Goal: Navigation & Orientation: Find specific page/section

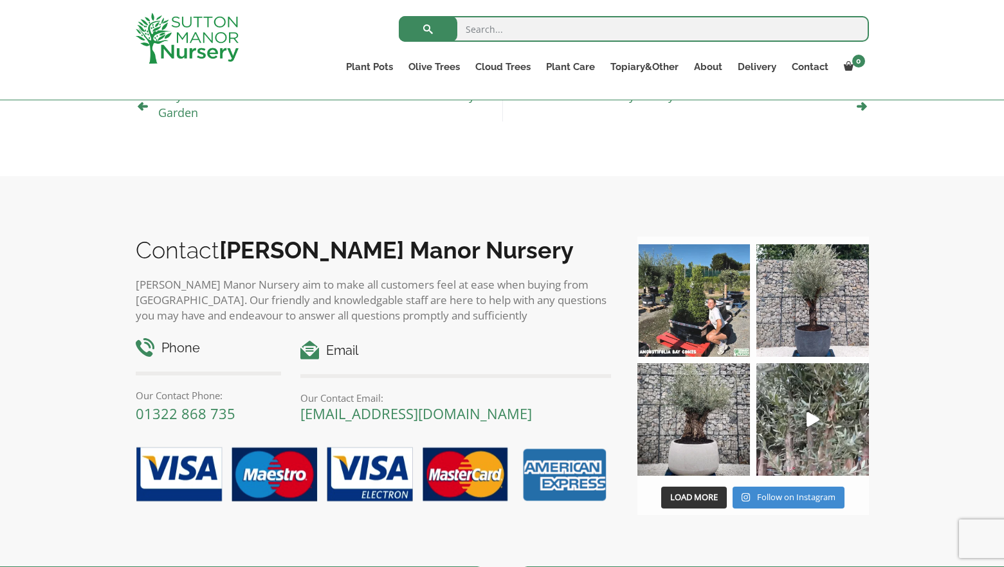
scroll to position [453, 0]
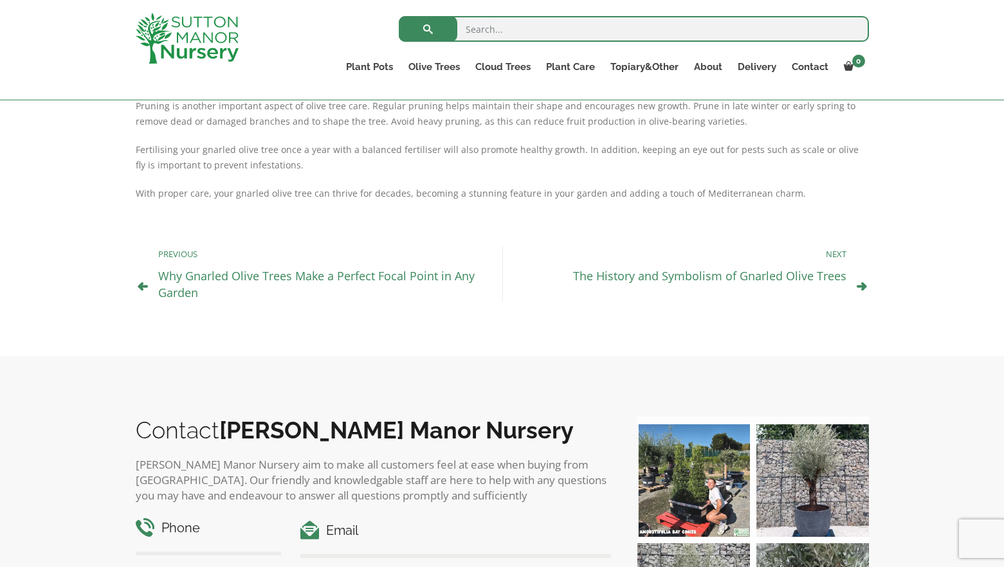
click at [417, 268] on link "Why Gnarled Olive Trees Make a Perfect Focal Point in Any Garden" at bounding box center [316, 284] width 316 height 32
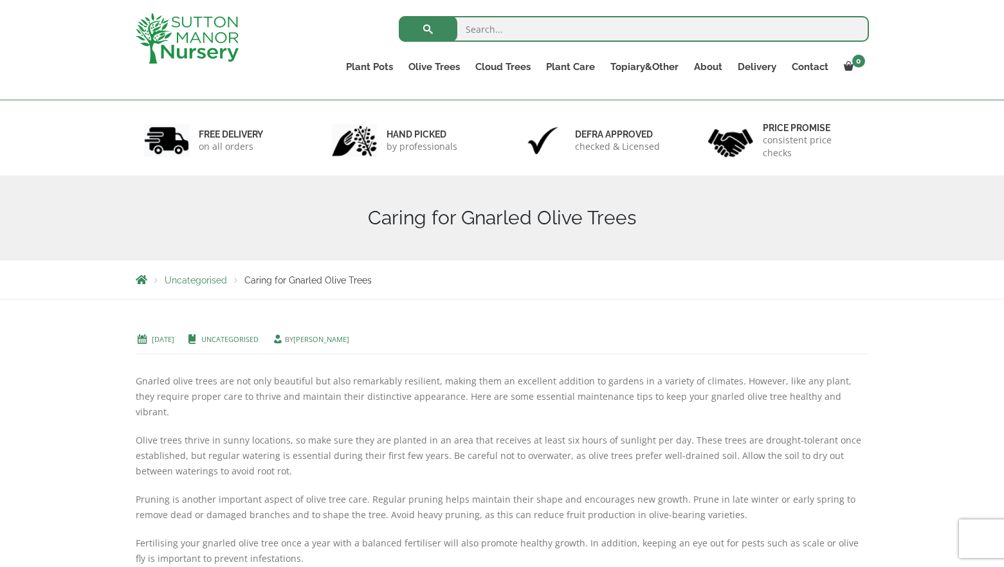
scroll to position [0, 0]
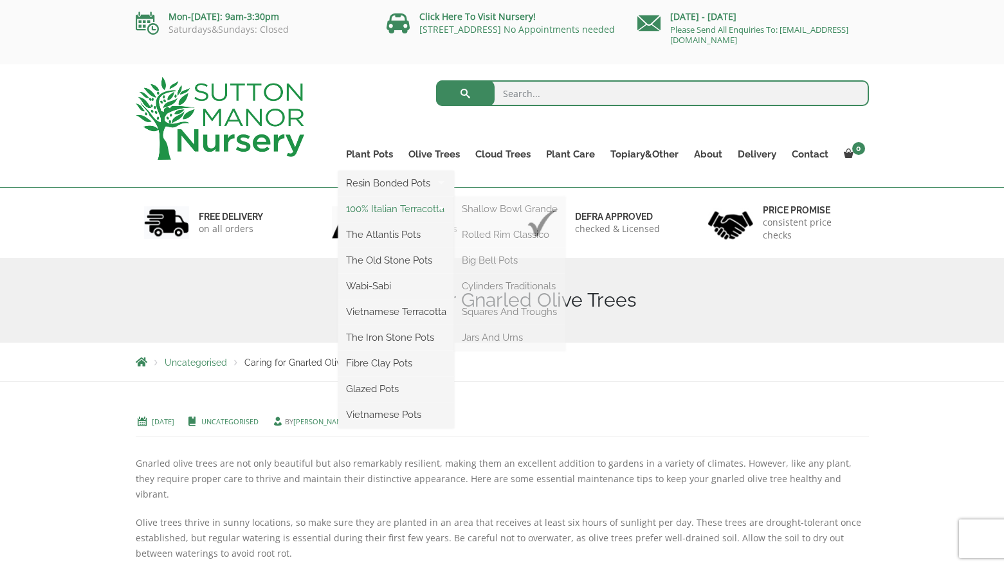
click at [362, 210] on link "100% Italian Terracotta" at bounding box center [396, 208] width 116 height 19
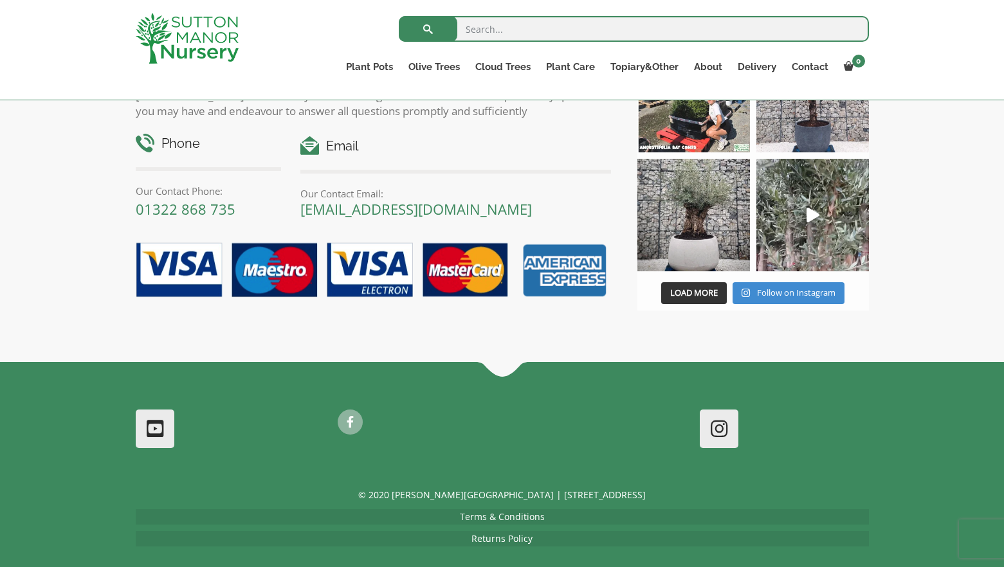
scroll to position [809, 0]
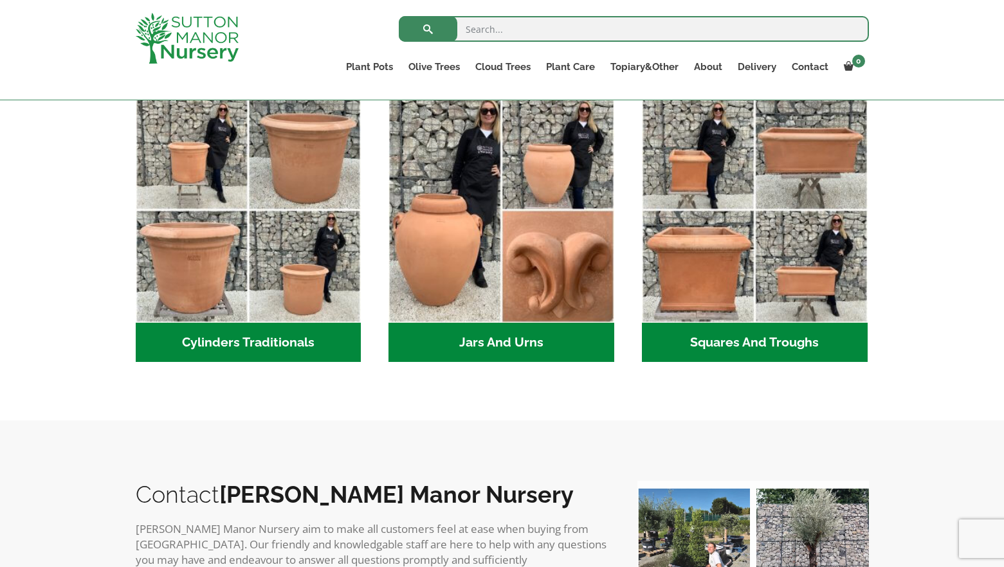
scroll to position [708, 0]
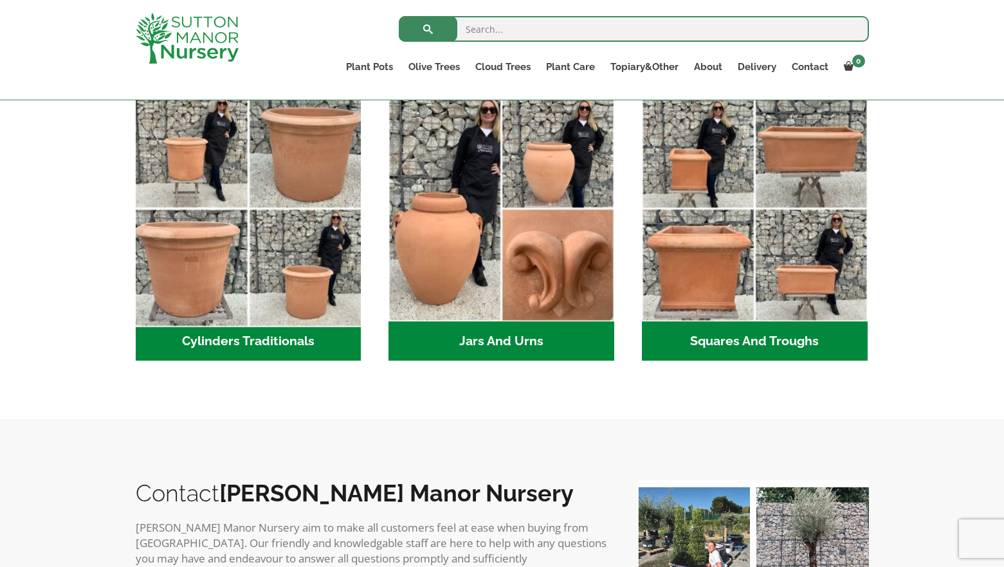
click at [252, 208] on img "Visit product category Cylinders Traditionals" at bounding box center [248, 209] width 237 height 237
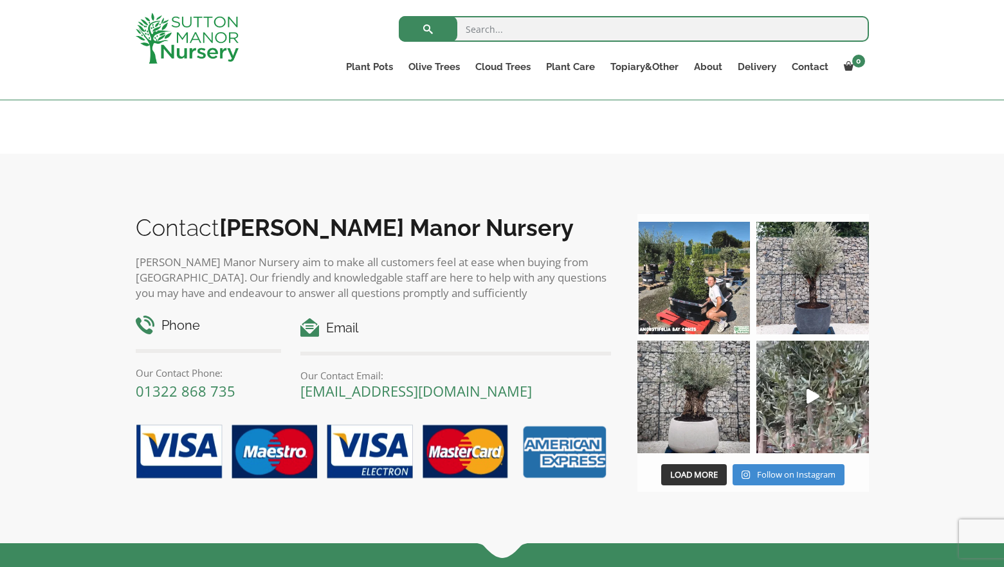
scroll to position [901, 0]
